Goal: Navigation & Orientation: Find specific page/section

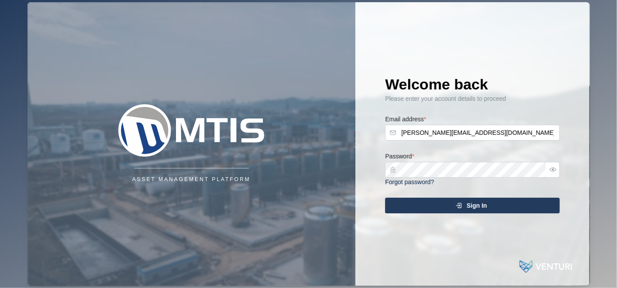
click at [488, 207] on div "Sign In" at bounding box center [471, 205] width 161 height 15
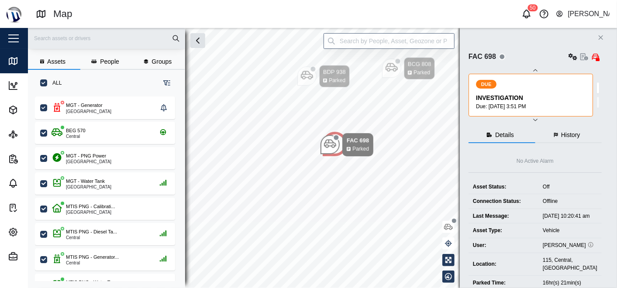
click at [599, 36] on icon "button" at bounding box center [601, 37] width 4 height 4
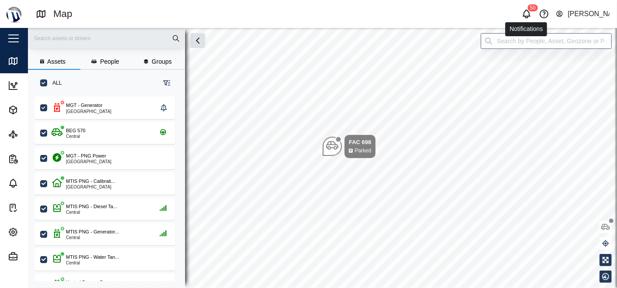
click at [530, 12] on icon "button" at bounding box center [526, 14] width 10 height 10
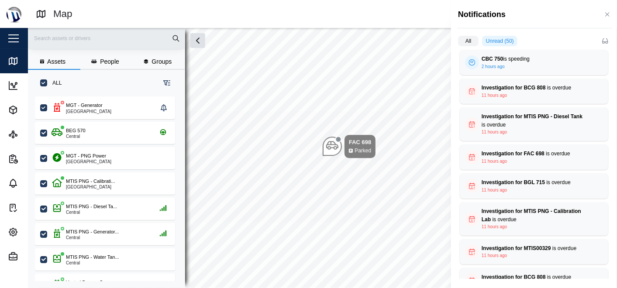
click at [530, 12] on div "Notifications" at bounding box center [535, 14] width 154 height 11
click at [422, 86] on div at bounding box center [308, 144] width 617 height 288
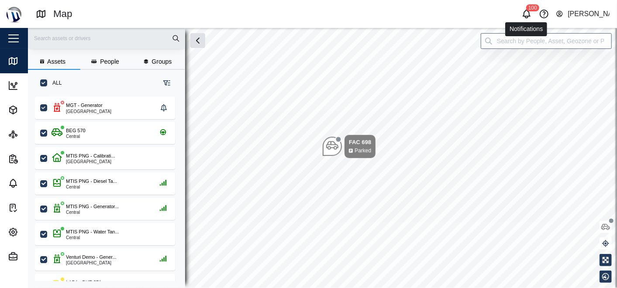
click at [522, 14] on icon "button" at bounding box center [526, 14] width 10 height 10
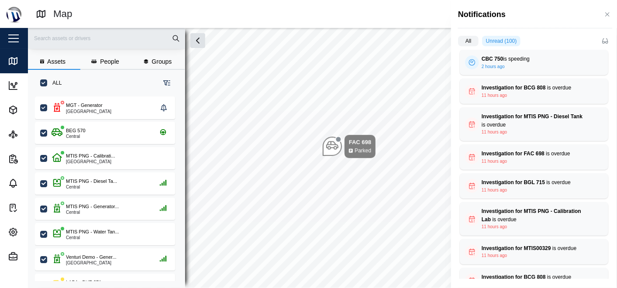
click at [467, 41] on label "All" at bounding box center [468, 41] width 21 height 10
click at [458, 43] on input "All" at bounding box center [458, 43] width 0 height 0
click at [485, 41] on label "Unread (100)" at bounding box center [498, 41] width 46 height 10
click at [475, 43] on input "Unread (100)" at bounding box center [475, 43] width 0 height 0
click at [373, 114] on div at bounding box center [308, 144] width 617 height 288
